Goal: Navigation & Orientation: Find specific page/section

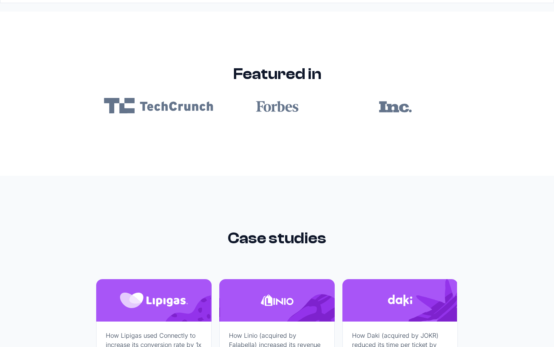
scroll to position [4611, 0]
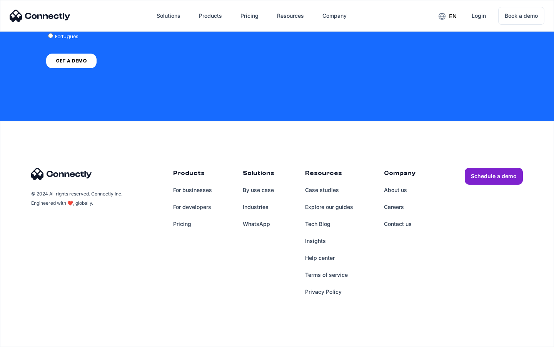
scroll to position [577, 0]
